Goal: Task Accomplishment & Management: Manage account settings

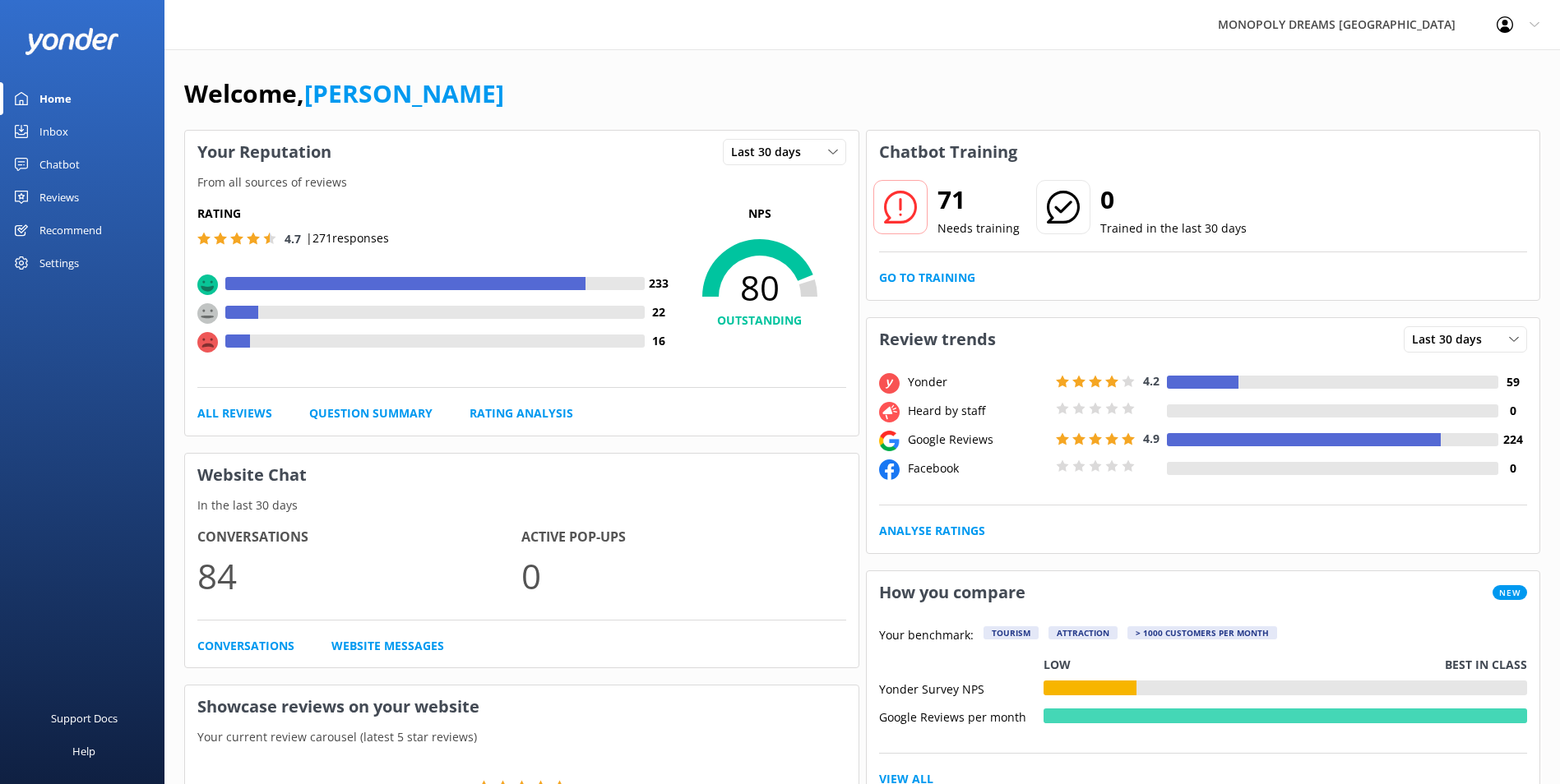
click at [53, 133] on div "Inbox" at bounding box center [53, 131] width 29 height 33
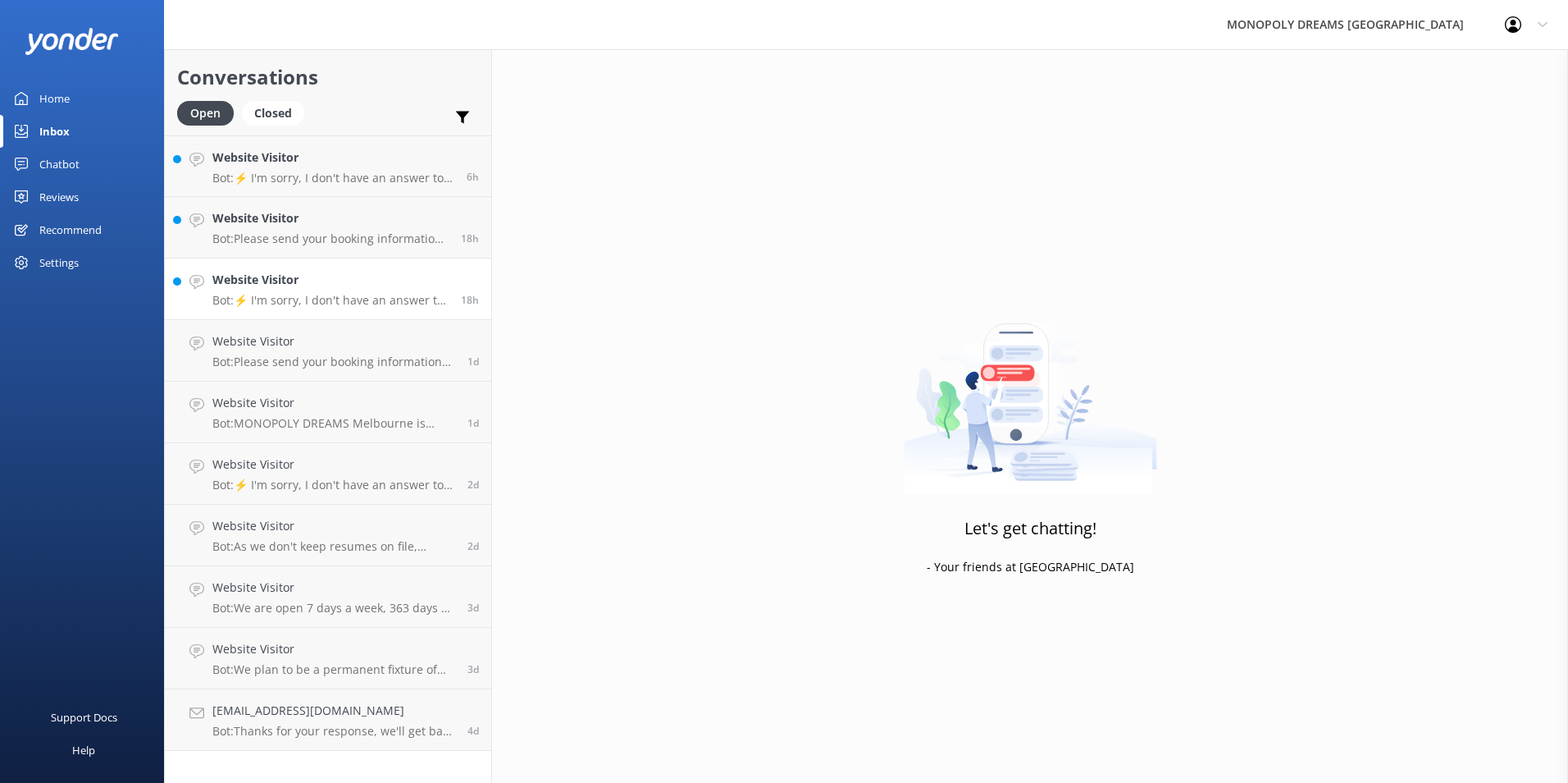
click at [341, 266] on link "Website Visitor Bot: ⚡ I'm sorry, I don't have an answer to your question. Coul…" at bounding box center [327, 289] width 326 height 61
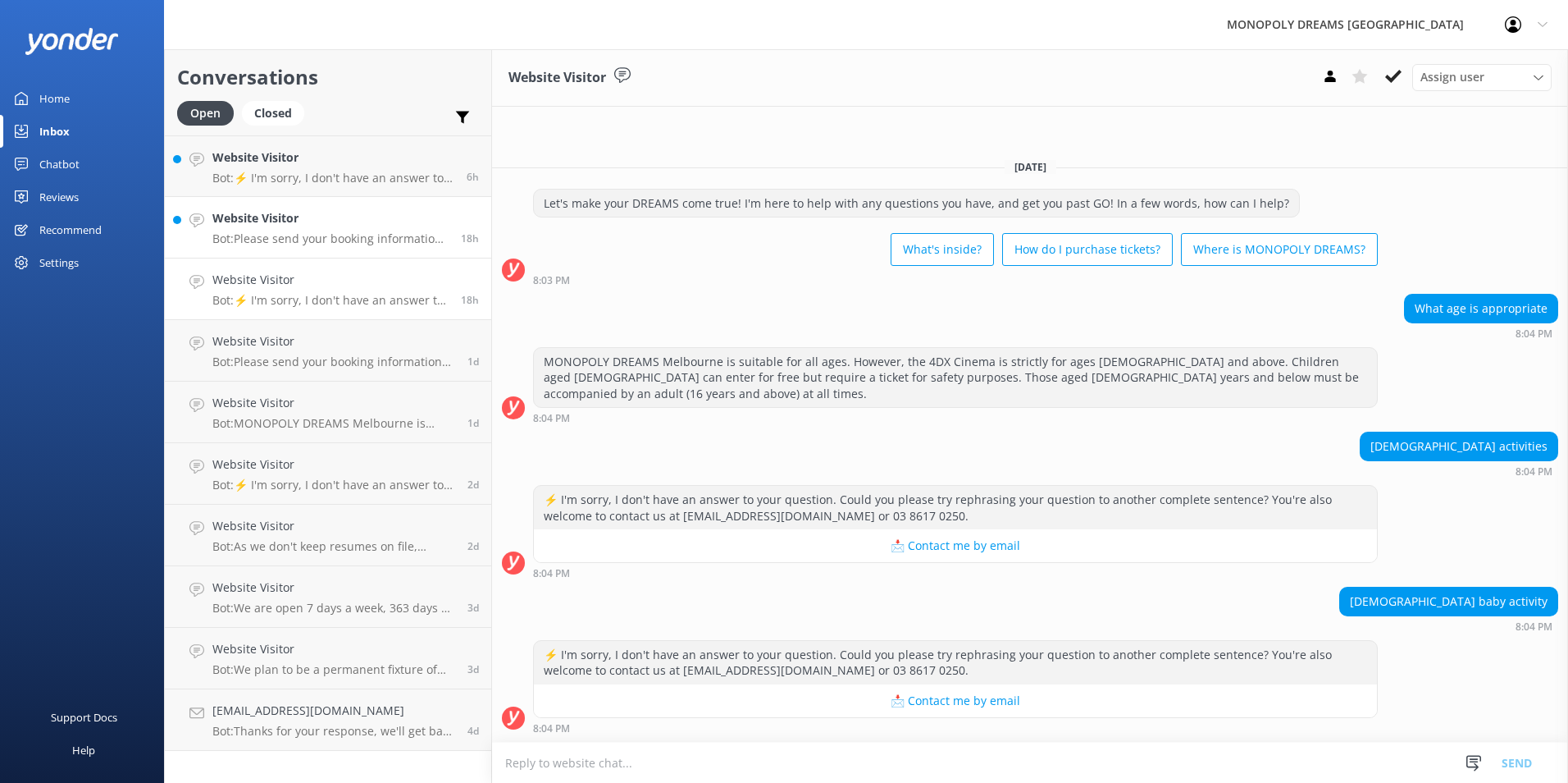
click at [348, 220] on h4 "Website Visitor" at bounding box center [331, 218] width 237 height 18
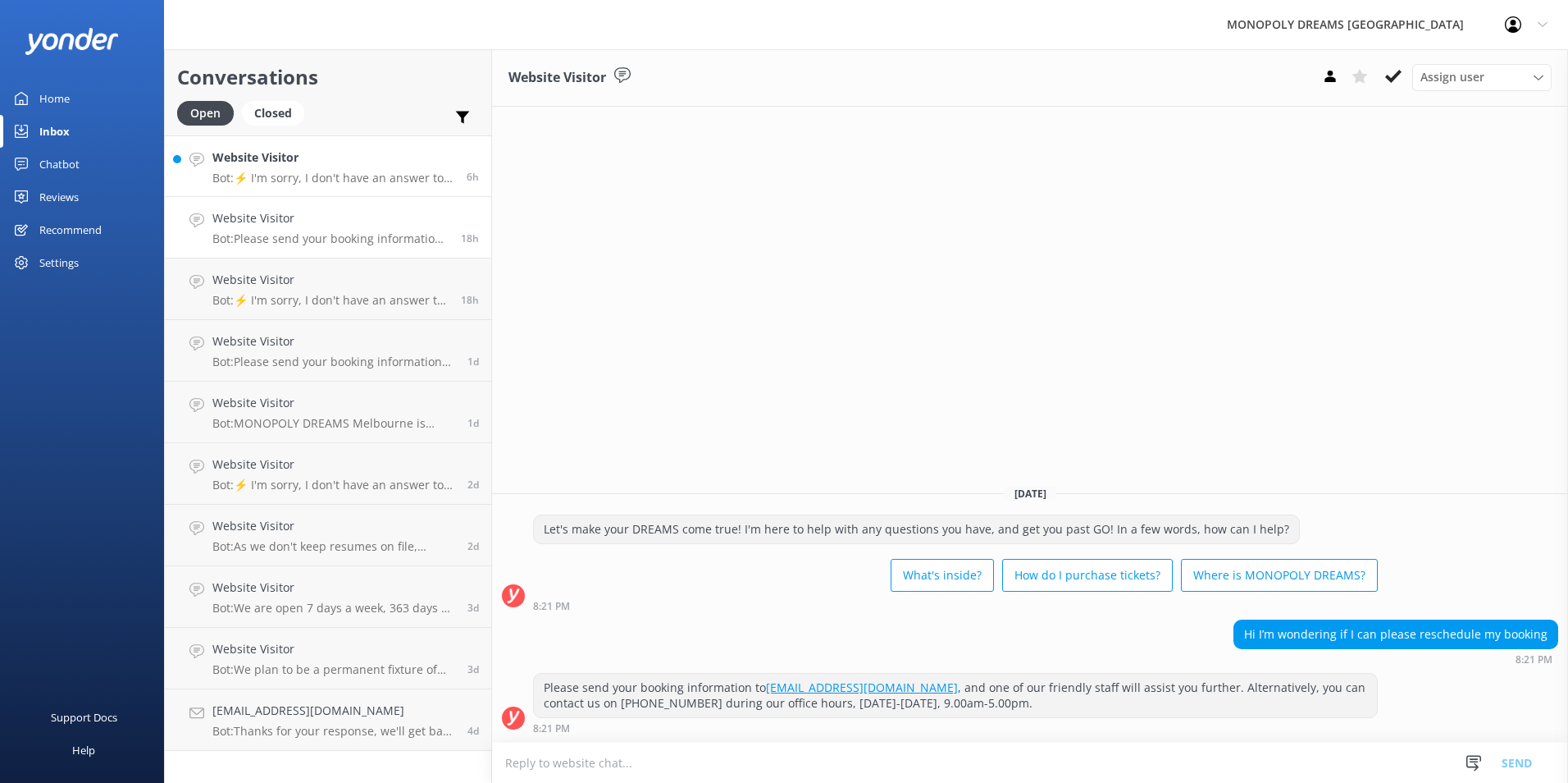
click at [340, 167] on div "Website Visitor Bot: ⚡ I'm sorry, I don't have an answer to your question. Coul…" at bounding box center [334, 166] width 242 height 36
